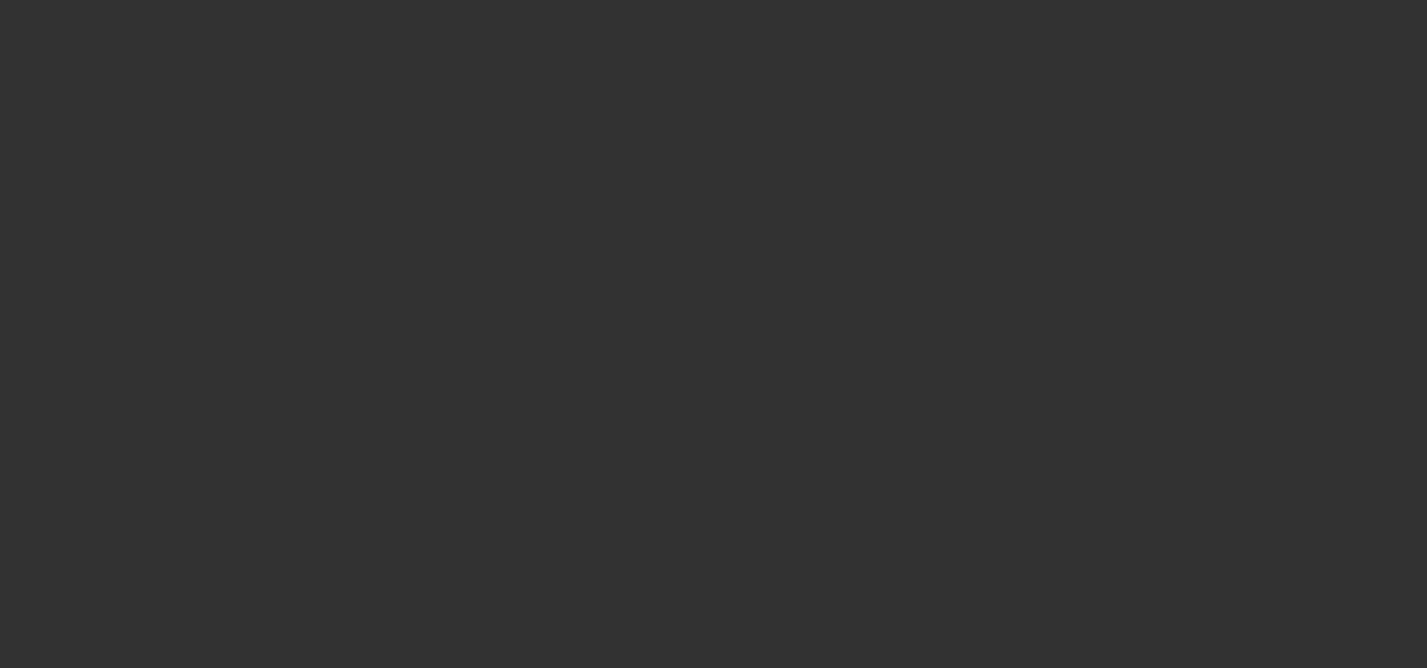
select select "0"
select select "2"
select select "0"
select select "6"
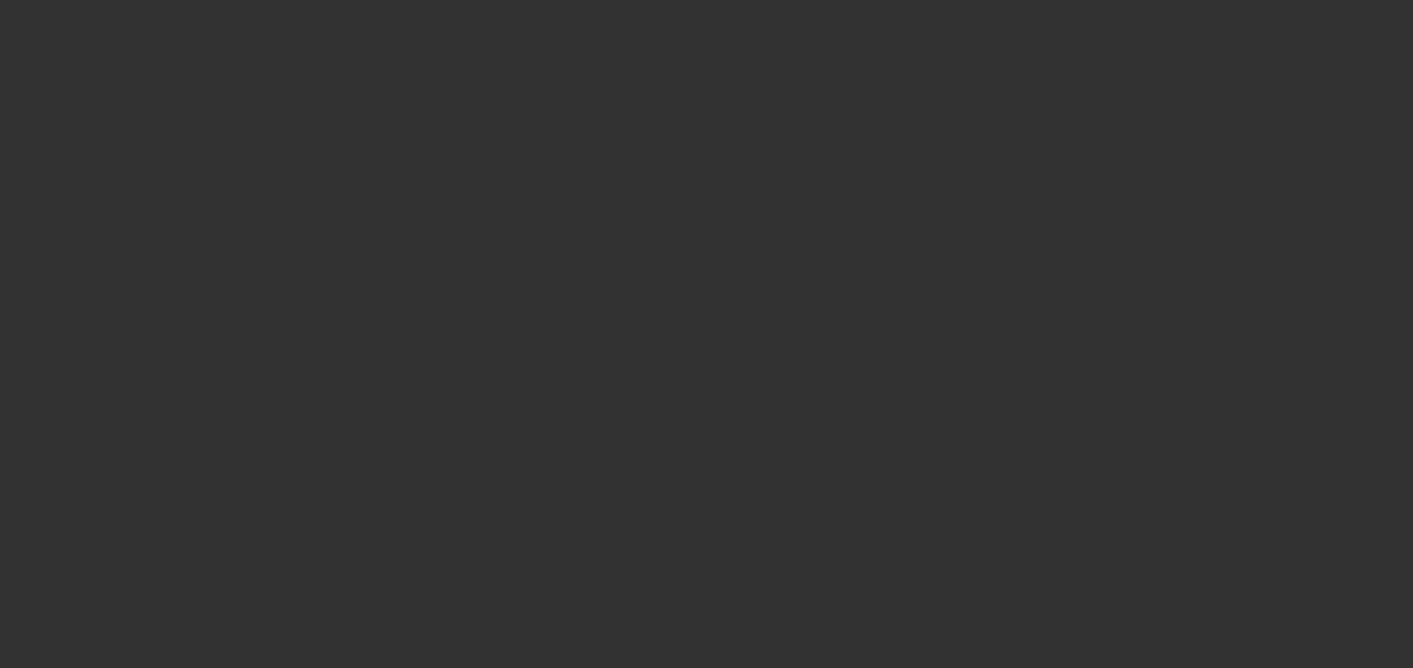
select select "0"
select select "2"
select select "0.1"
select select "4"
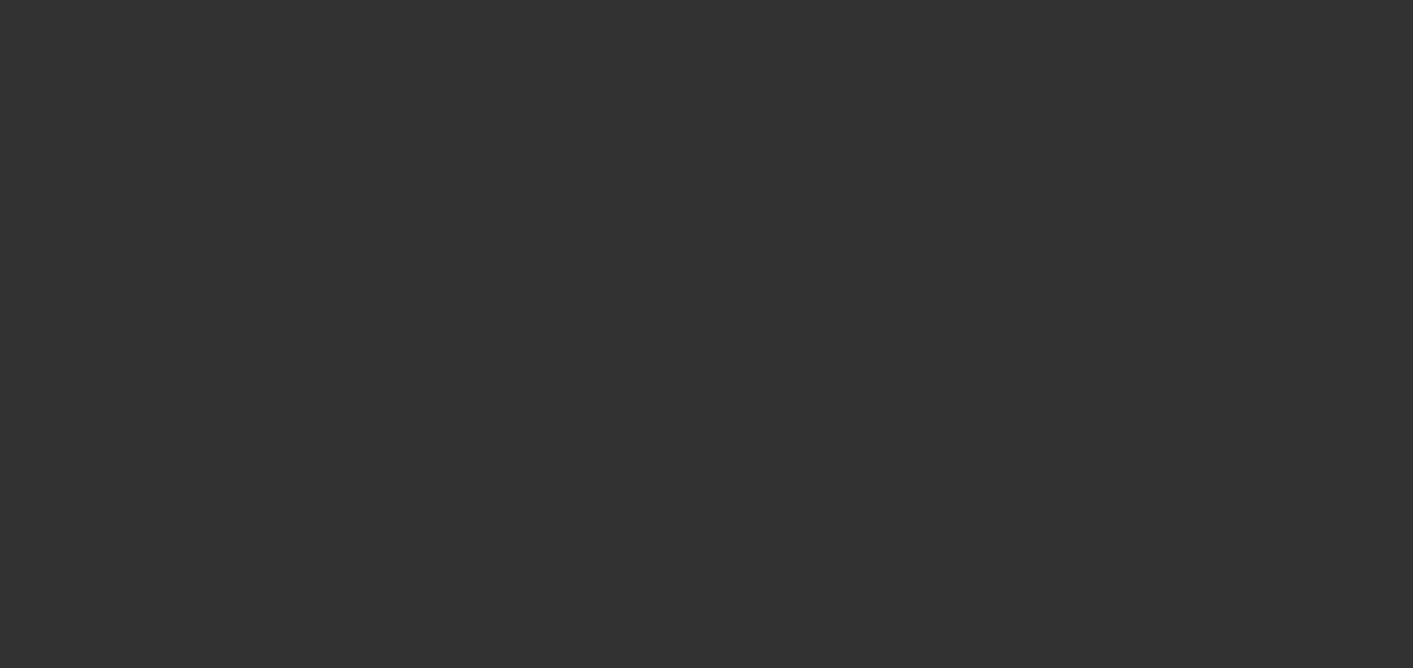
select select "0"
select select "2"
select select "0.1"
select select "4"
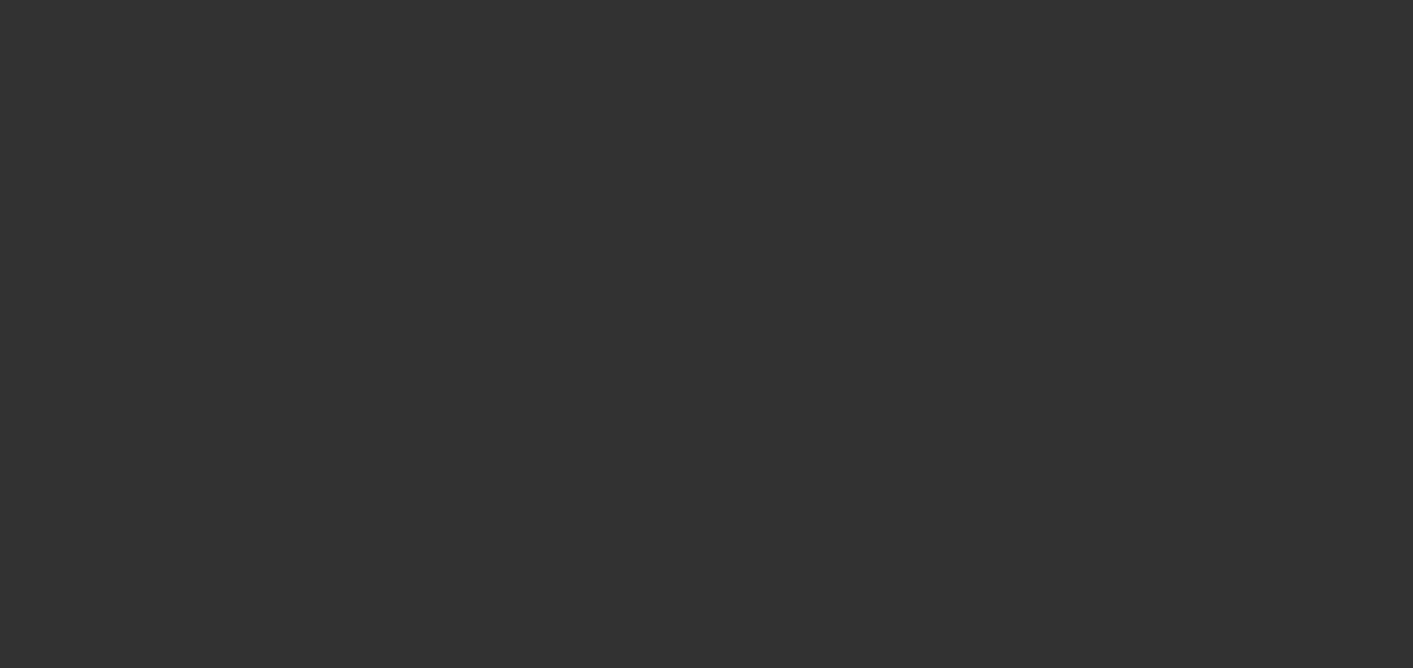
select select "0"
select select "2"
select select "0"
select select "6"
